Goal: Task Accomplishment & Management: Complete application form

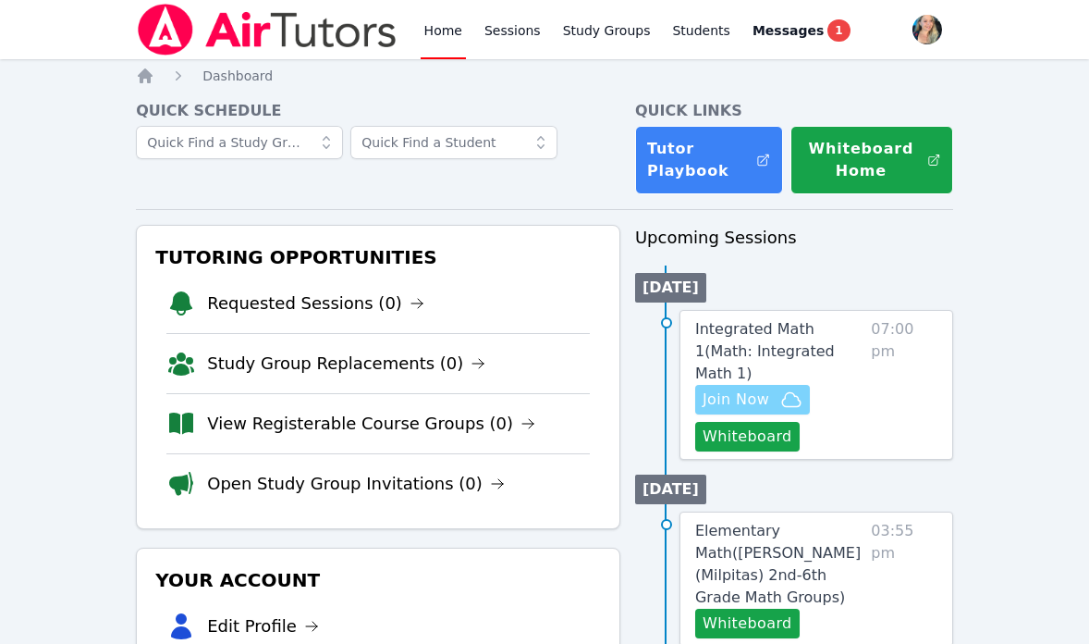
click at [734, 388] on span "Join Now" at bounding box center [736, 399] width 67 height 22
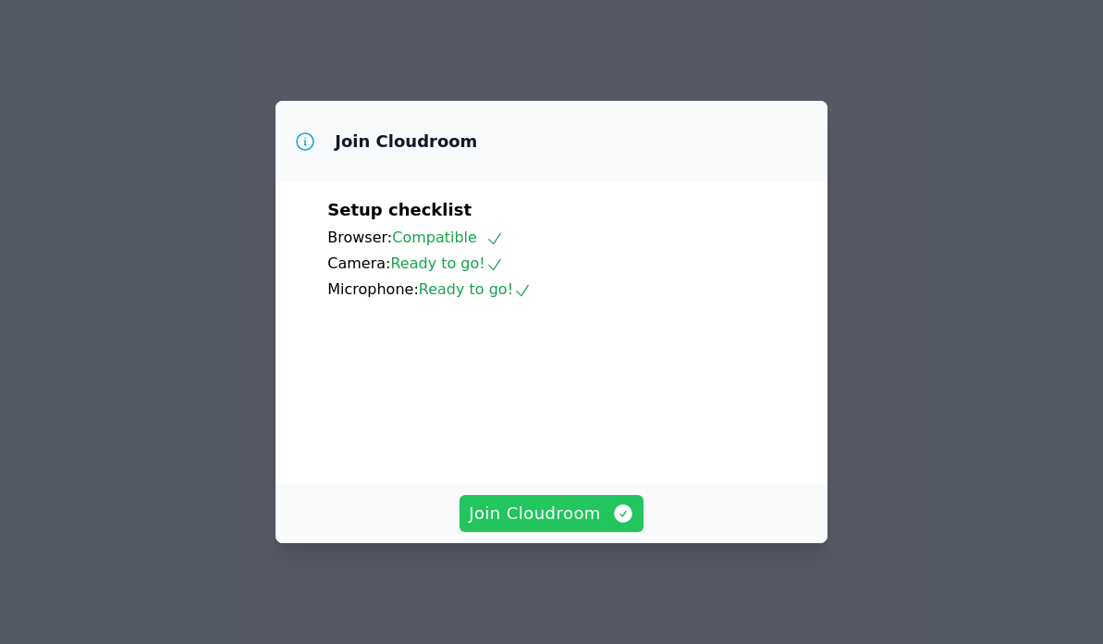
click at [527, 517] on span "Join Cloudroom" at bounding box center [552, 513] width 166 height 26
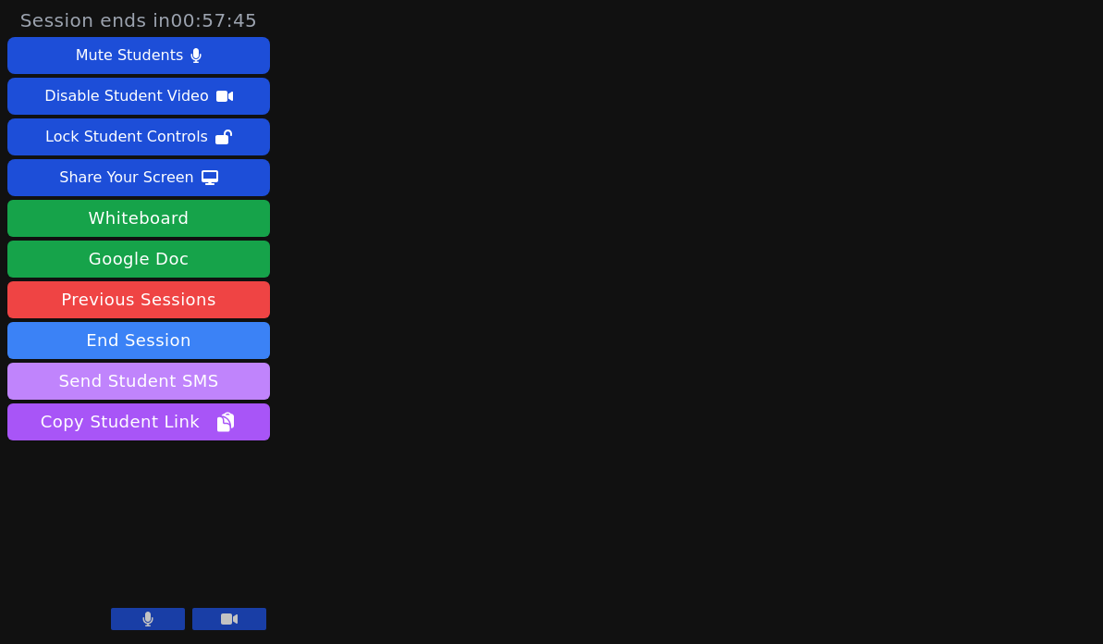
click at [158, 385] on button "Send Student SMS" at bounding box center [138, 381] width 263 height 37
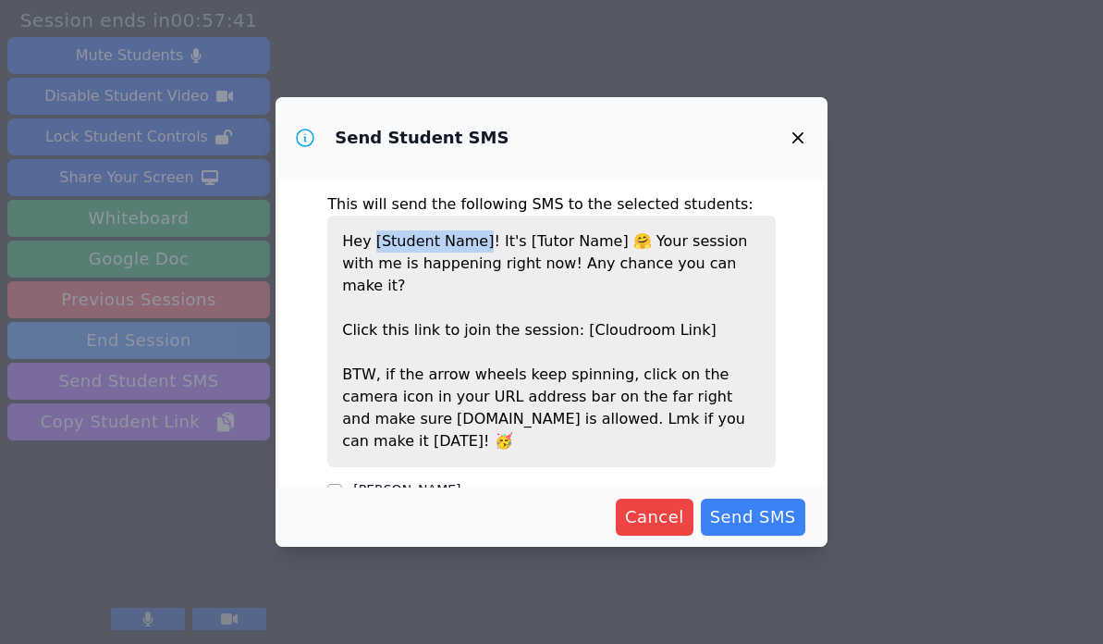
drag, startPoint x: 479, startPoint y: 240, endPoint x: 375, endPoint y: 244, distance: 104.6
click at [375, 244] on p "Hey [Student Name]! It's [Tutor Name] 🤗 Your session with me is happening right…" at bounding box center [551, 341] width 449 height 252
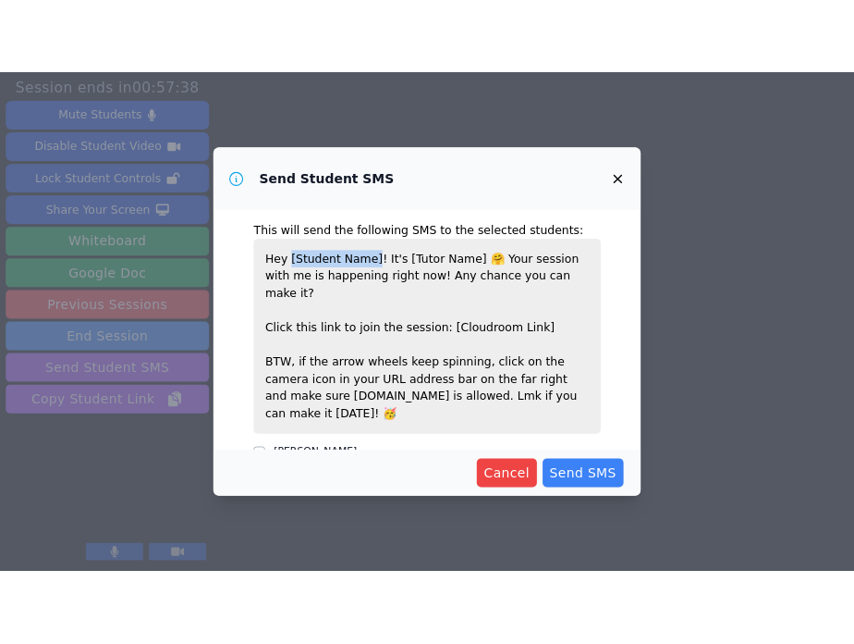
scroll to position [5, 0]
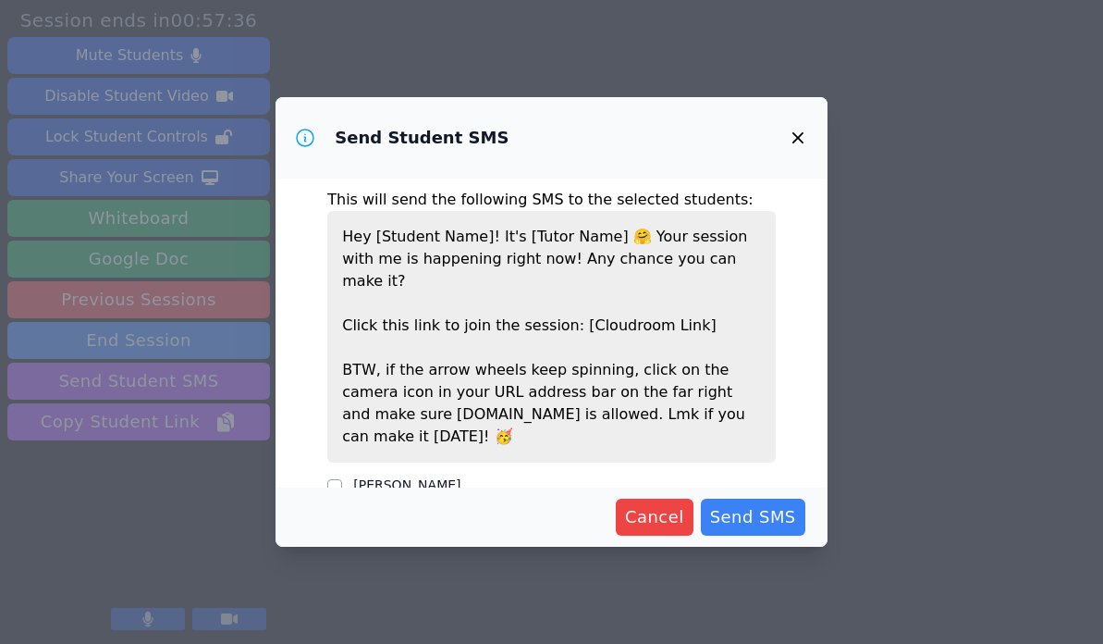
click at [654, 252] on p "Hey [Student Name]! It's [Tutor Name] 🤗 Your session with me is happening right…" at bounding box center [551, 337] width 449 height 252
click at [665, 353] on p "Hey [Student Name]! It's [Tutor Name] 🤗 Your session with me is happening right…" at bounding box center [551, 337] width 449 height 252
click at [679, 403] on p "Hey [Student Name]! It's [Tutor Name] 🤗 Your session with me is happening right…" at bounding box center [551, 337] width 449 height 252
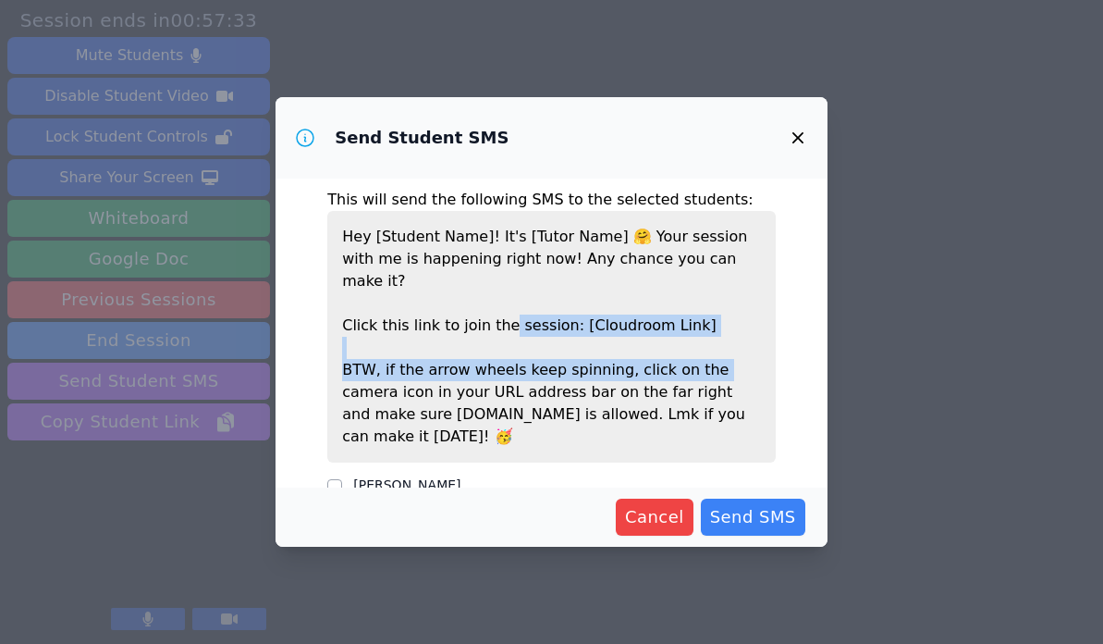
drag, startPoint x: 696, startPoint y: 345, endPoint x: 497, endPoint y: 297, distance: 205.5
click at [497, 297] on p "Hey [Student Name]! It's [Tutor Name] 🤗 Your session with me is happening right…" at bounding box center [551, 337] width 449 height 252
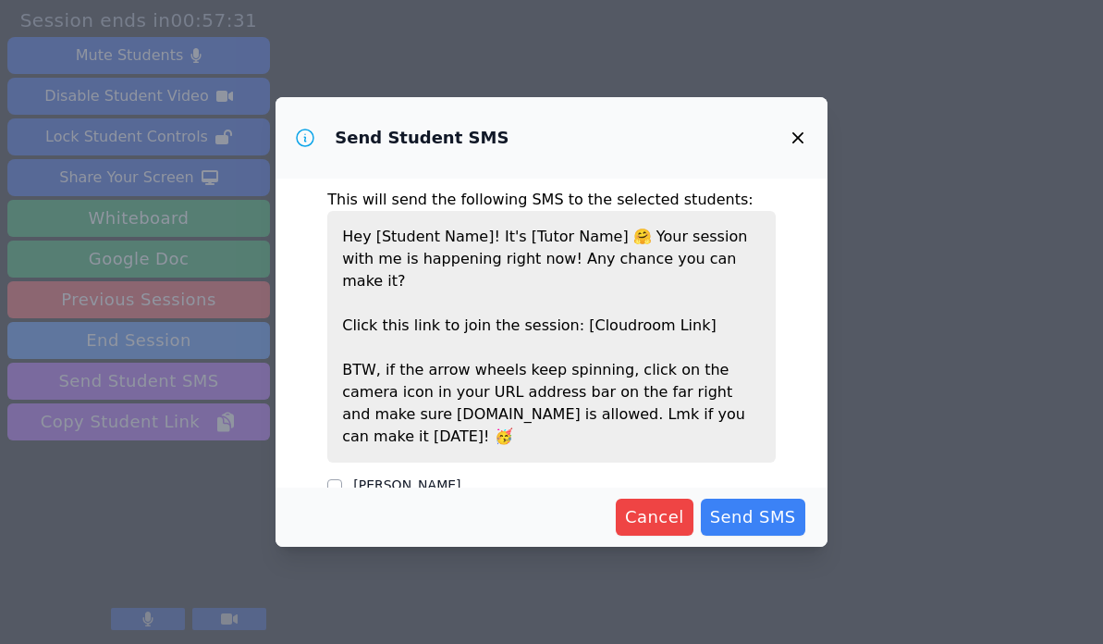
click at [481, 240] on p "Hey [Student Name]! It's [Tutor Name] 🤗 Your session with me is happening right…" at bounding box center [551, 337] width 449 height 252
click at [334, 479] on input "[PERSON_NAME]" at bounding box center [334, 486] width 15 height 15
checkbox input "true"
click at [758, 522] on span "Send SMS" at bounding box center [753, 517] width 86 height 26
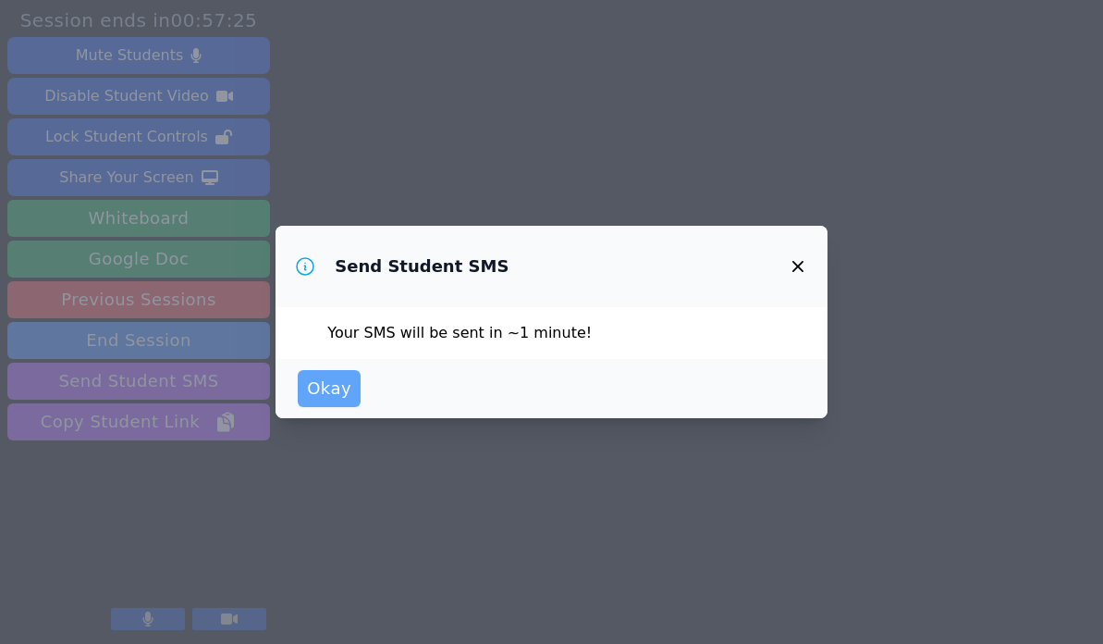
click at [342, 398] on span "Okay" at bounding box center [329, 388] width 44 height 26
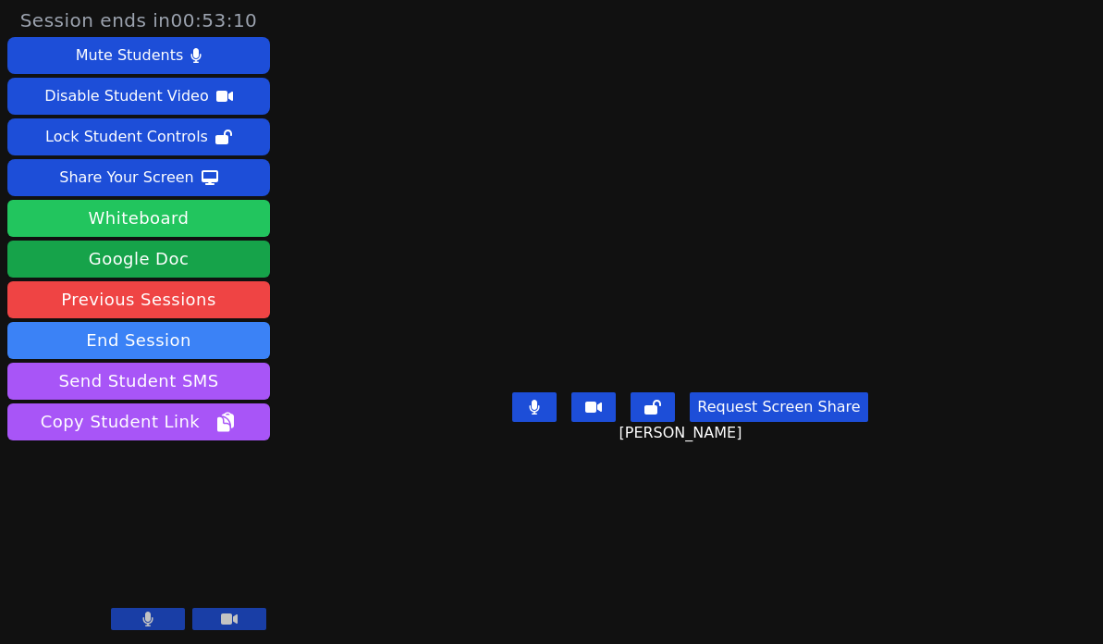
click at [166, 220] on button "Whiteboard" at bounding box center [138, 218] width 263 height 37
click at [0, 0] on aside "Session ends in 00:53:10 Mute Students Disable Student Video Lock Student Contr…" at bounding box center [138, 322] width 277 height 644
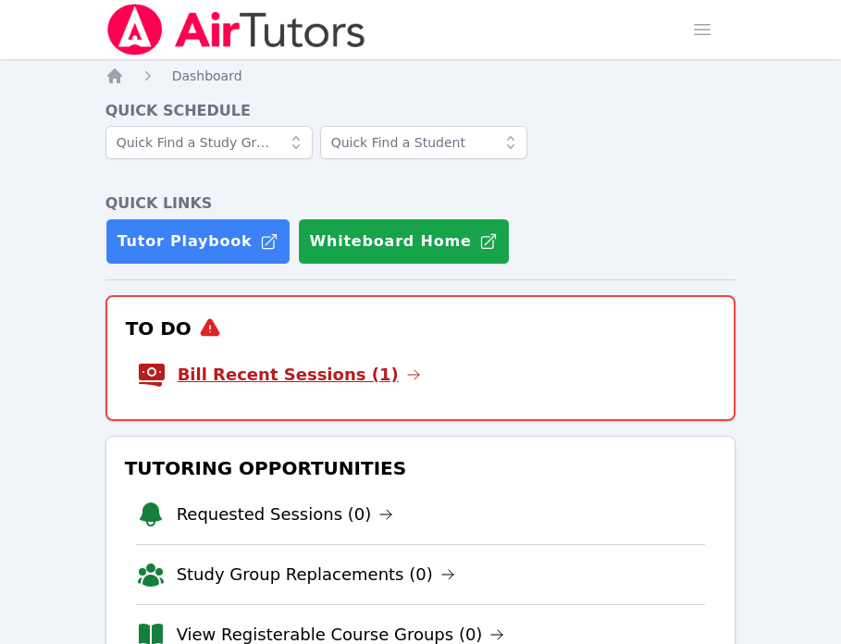
click at [315, 376] on link "Bill Recent Sessions (1)" at bounding box center [299, 375] width 243 height 26
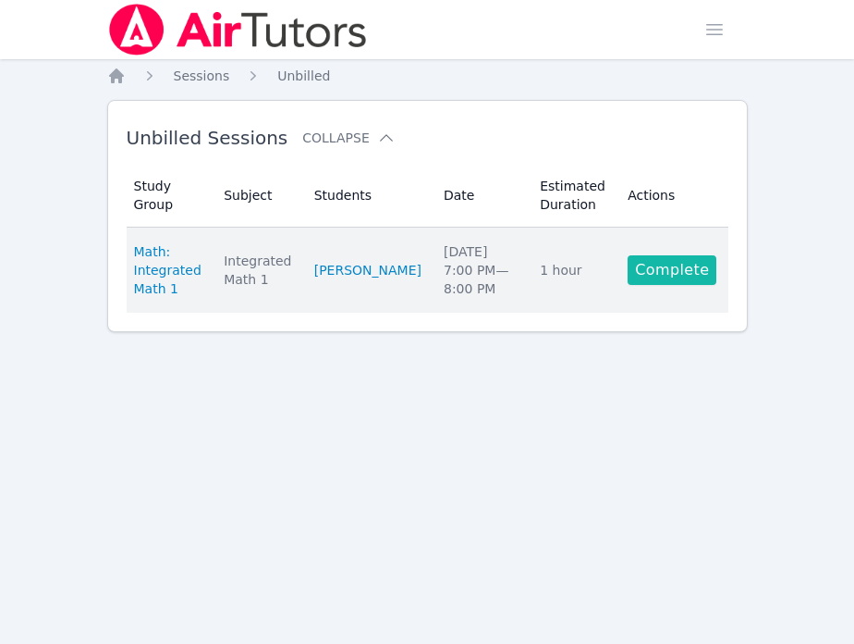
click at [681, 267] on link "Complete" at bounding box center [672, 270] width 89 height 30
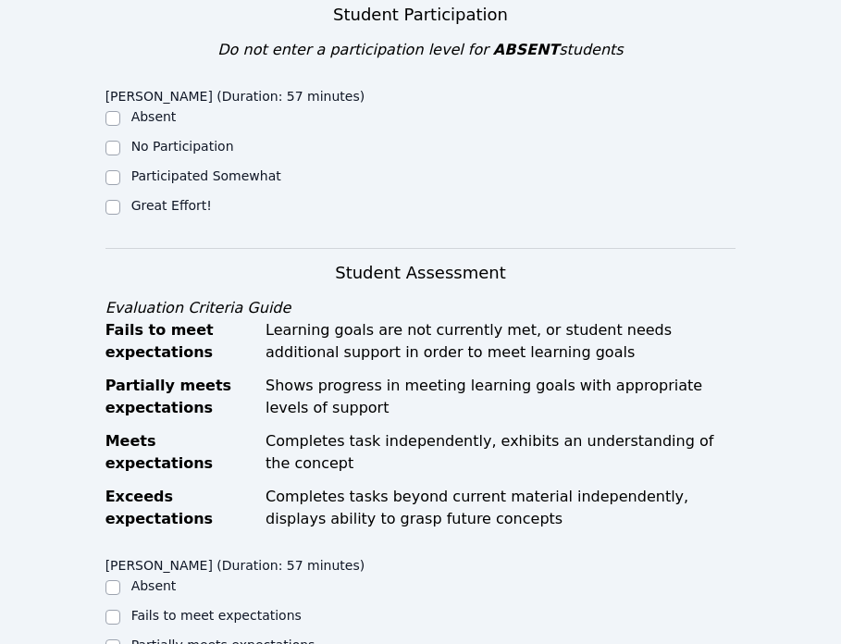
scroll to position [419, 0]
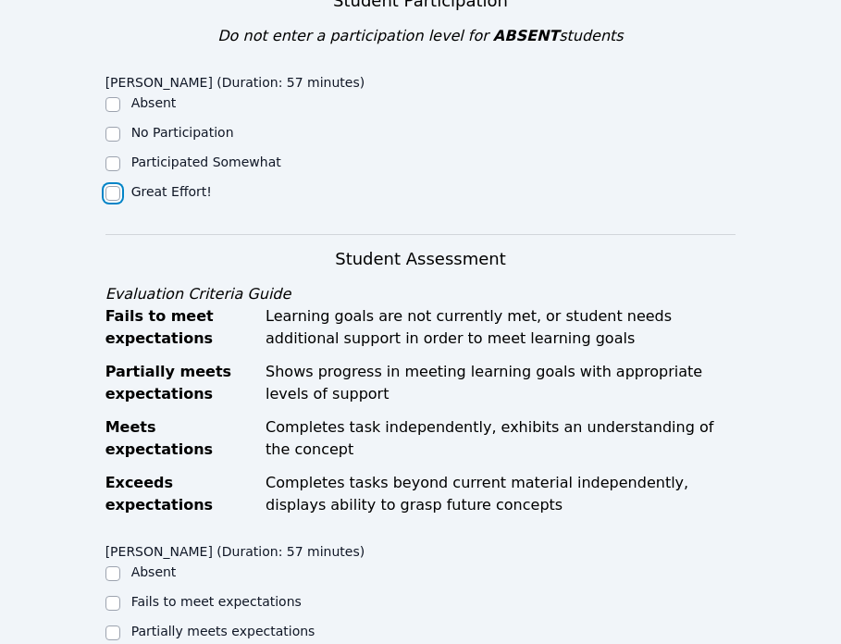
click at [114, 189] on input "Great Effort!" at bounding box center [112, 193] width 15 height 15
checkbox input "true"
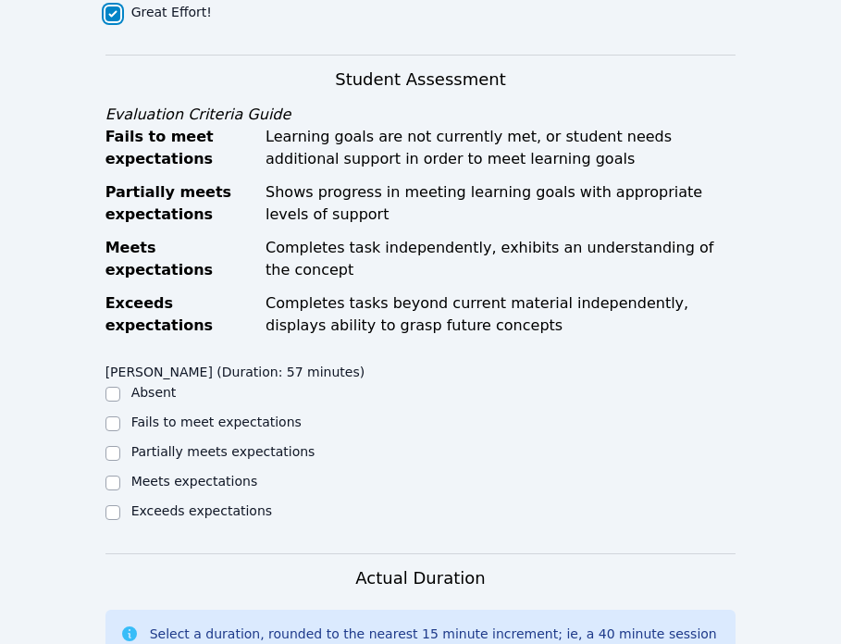
scroll to position [607, 0]
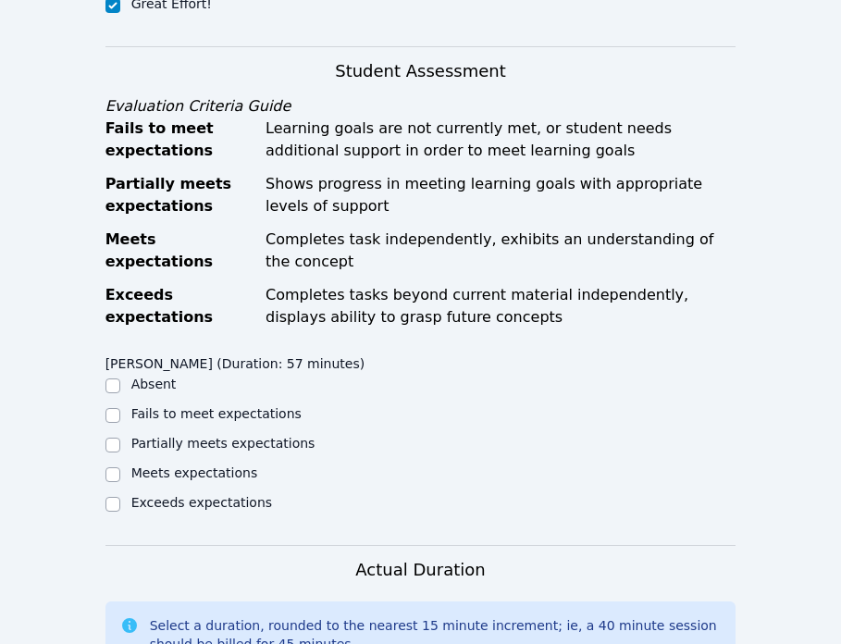
click at [123, 474] on div "Meets expectations" at bounding box center [262, 474] width 315 height 22
click at [119, 473] on input "Meets expectations" at bounding box center [112, 474] width 15 height 15
checkbox input "true"
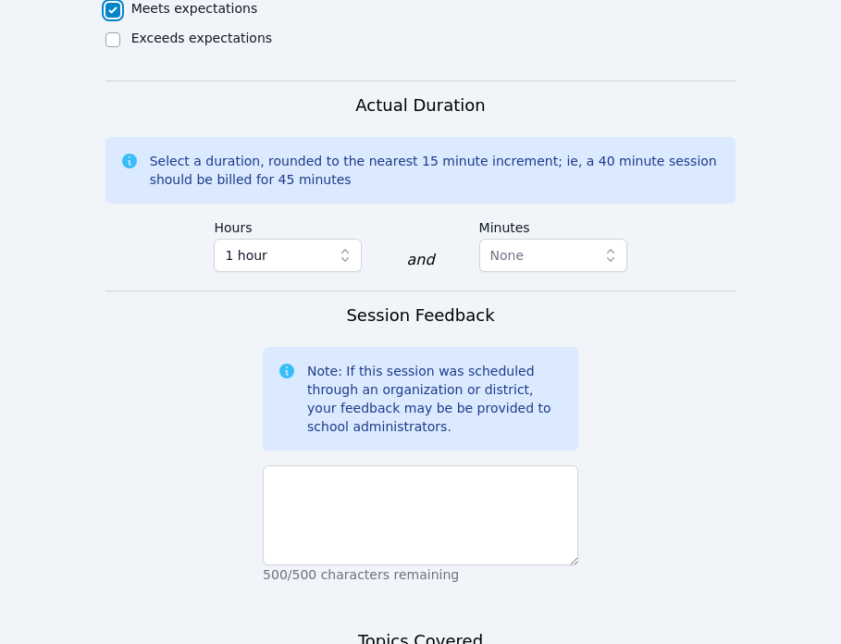
scroll to position [1143, 0]
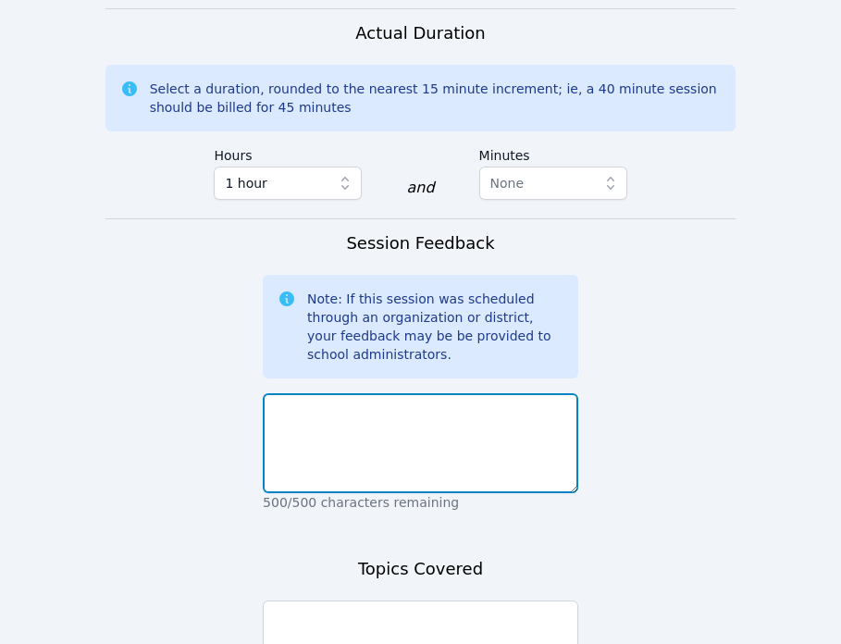
click at [359, 428] on textarea at bounding box center [420, 443] width 315 height 100
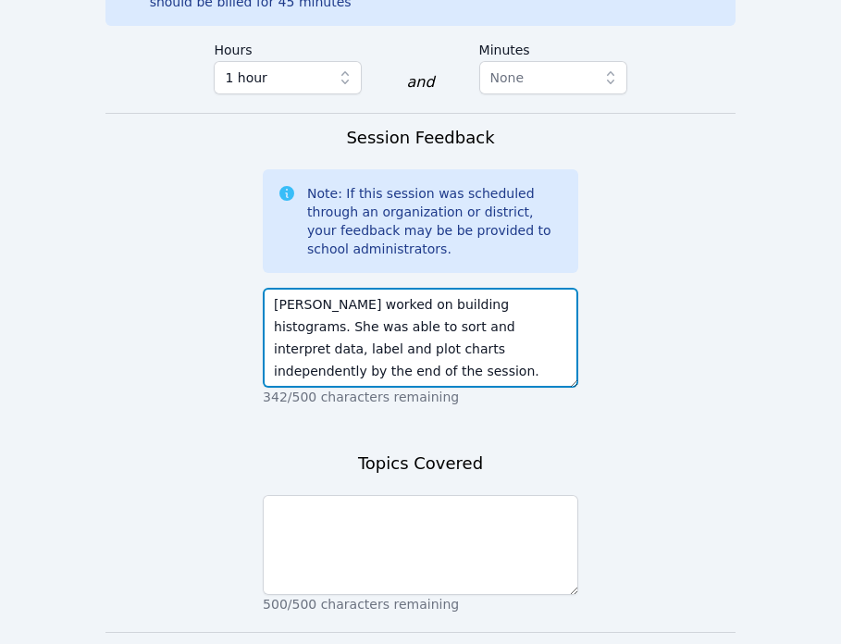
scroll to position [1282, 0]
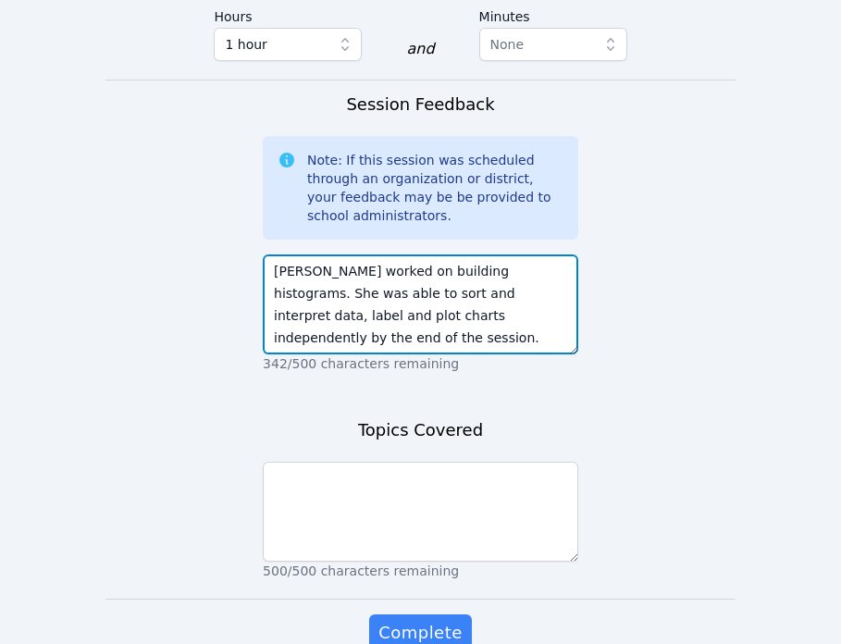
type textarea "Osahon worked on building histograms. She was able to sort and interpret data, …"
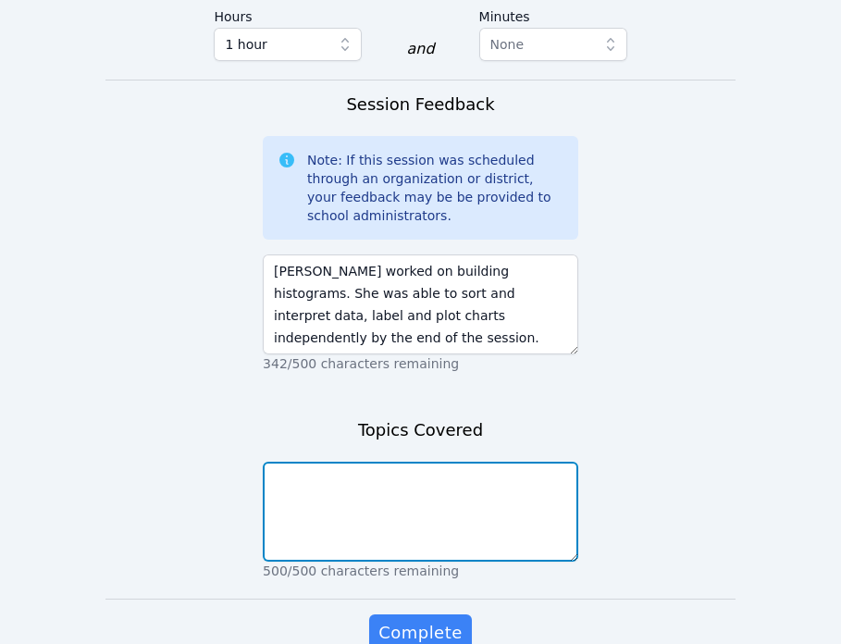
click at [381, 487] on textarea at bounding box center [420, 511] width 315 height 100
type textarea "h"
type textarea "plotting histograms"
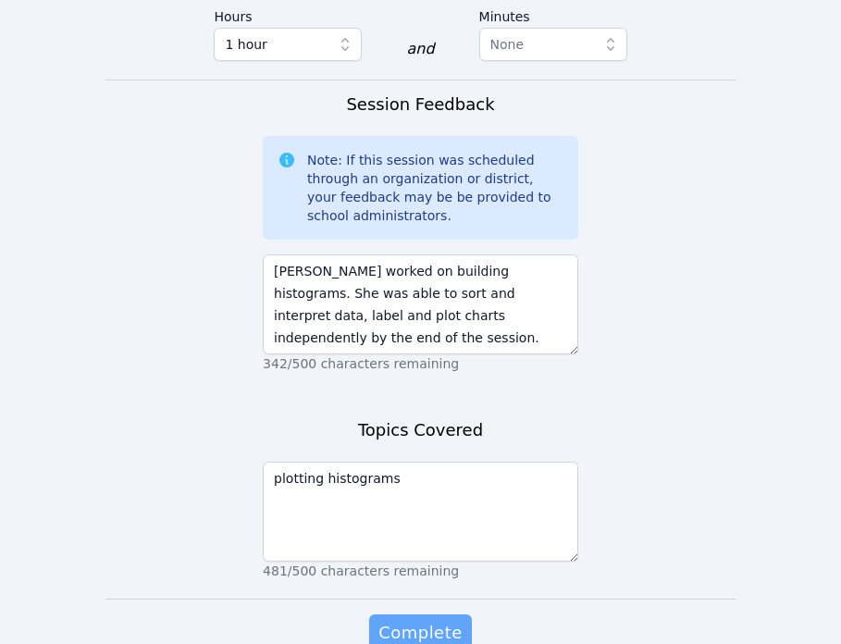
click at [421, 628] on span "Complete" at bounding box center [419, 633] width 83 height 26
